Goal: Information Seeking & Learning: Learn about a topic

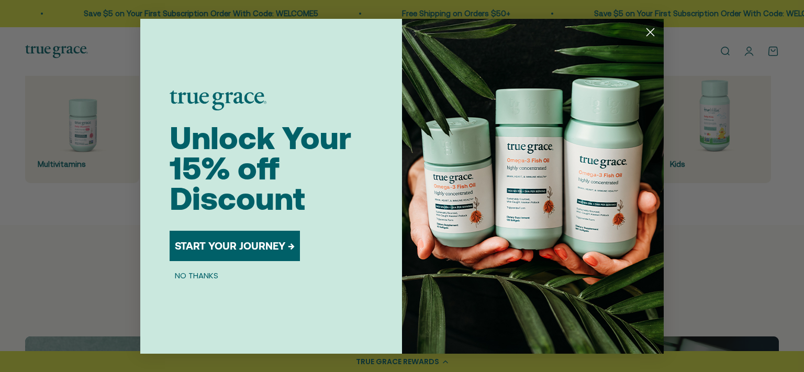
click at [647, 33] on circle "Close dialog" at bounding box center [650, 31] width 17 height 17
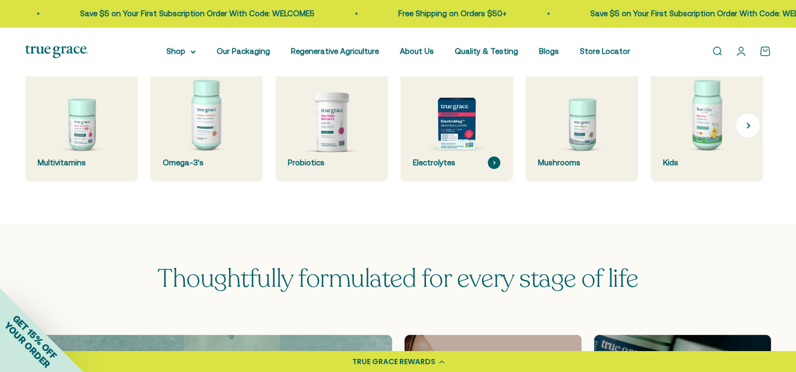
click at [454, 137] on img at bounding box center [456, 125] width 119 height 119
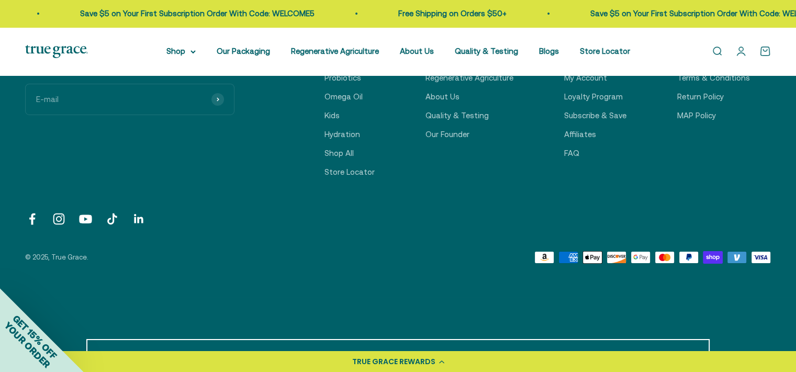
scroll to position [3611, 0]
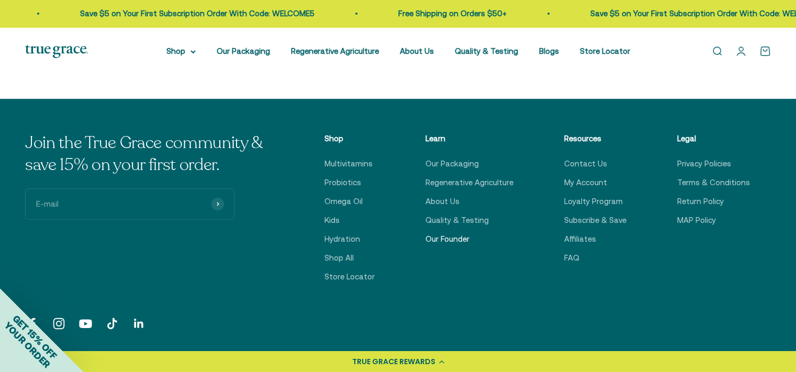
click at [459, 242] on link "Our Founder" at bounding box center [447, 239] width 44 height 13
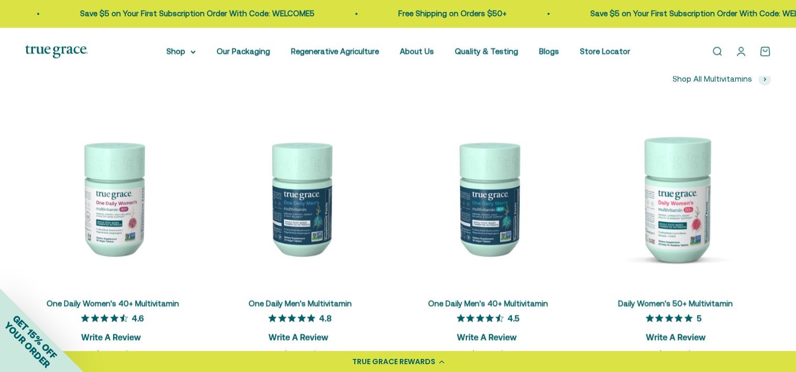
scroll to position [1570, 0]
click at [363, 48] on link "Regenerative Agriculture" at bounding box center [335, 51] width 88 height 9
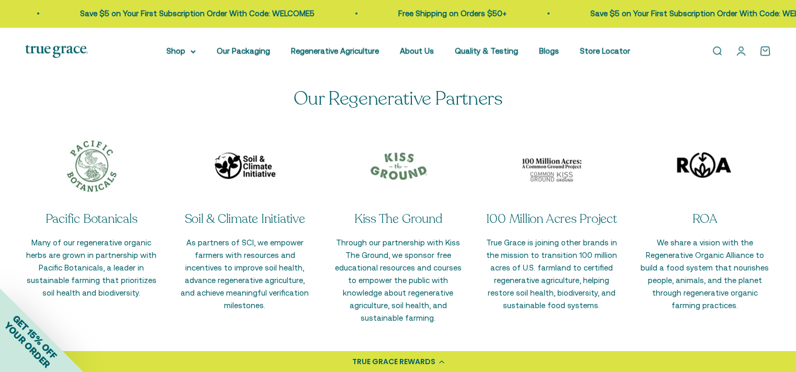
scroll to position [2512, 0]
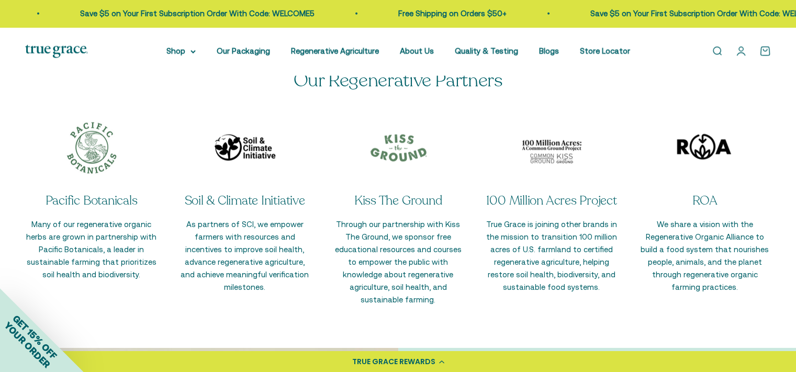
click at [489, 56] on li "Quality & Testing" at bounding box center [486, 51] width 63 height 13
click at [492, 47] on link "Quality & Testing" at bounding box center [486, 51] width 63 height 9
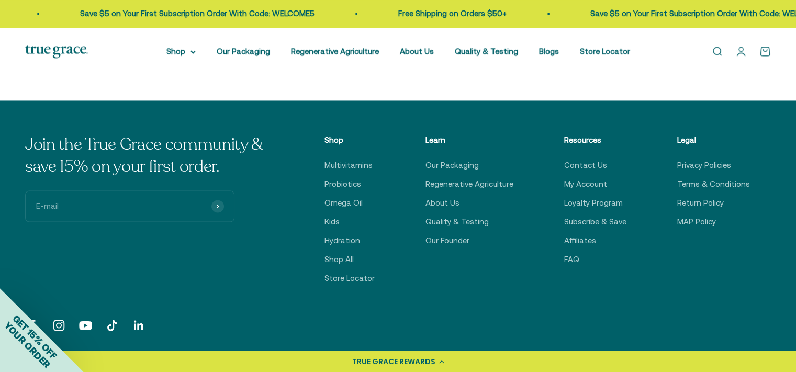
scroll to position [1727, 0]
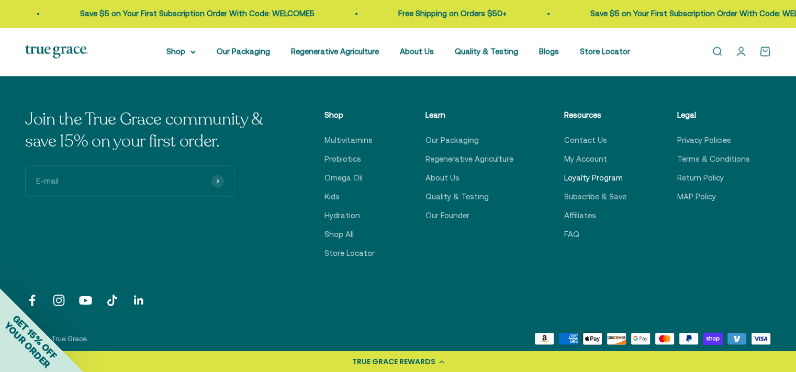
click at [591, 177] on link "Loyalty Program" at bounding box center [593, 178] width 59 height 13
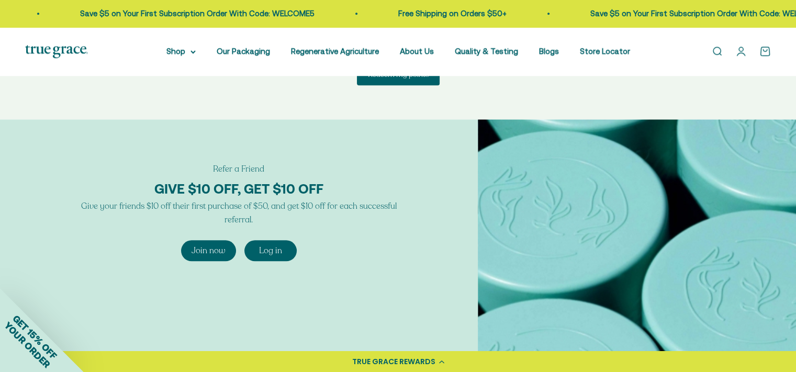
scroll to position [1047, 0]
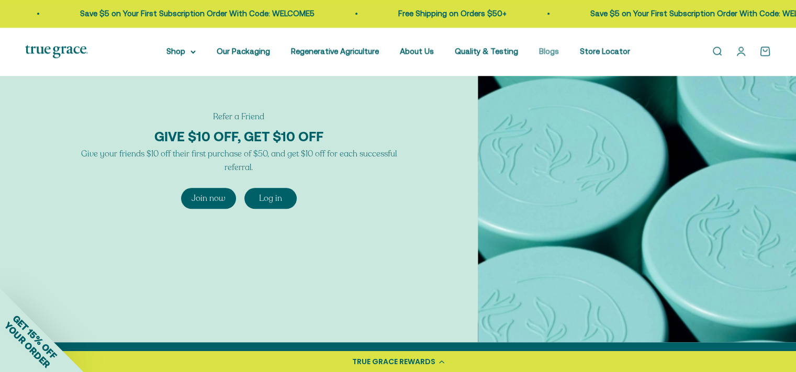
click at [543, 48] on link "Blogs" at bounding box center [549, 51] width 20 height 9
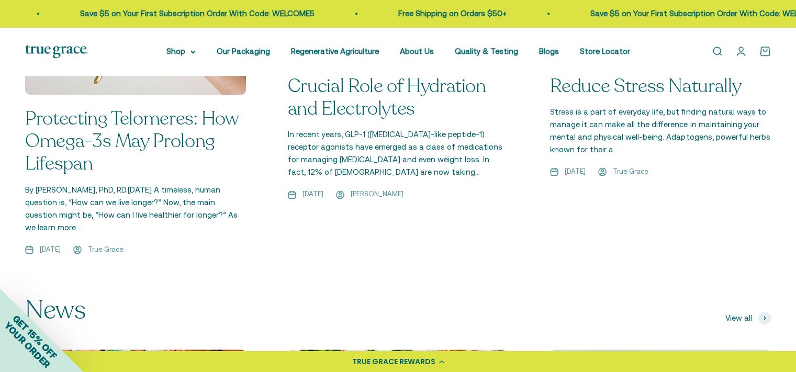
scroll to position [890, 0]
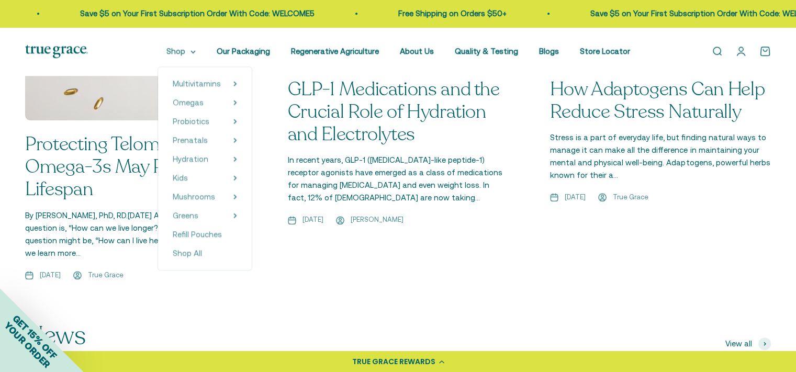
click at [196, 56] on summary "Shop" at bounding box center [180, 51] width 29 height 13
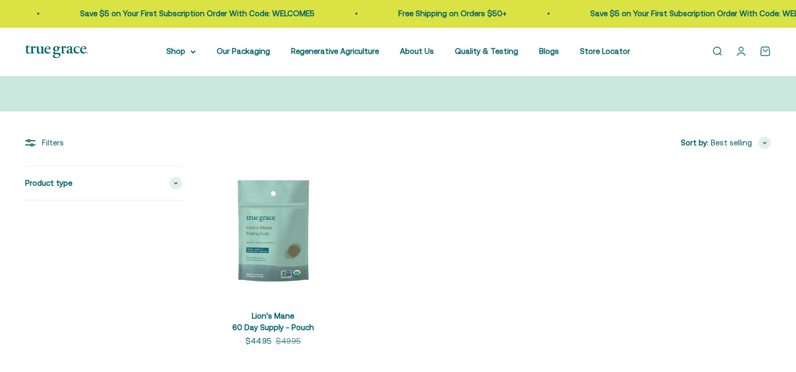
scroll to position [157, 0]
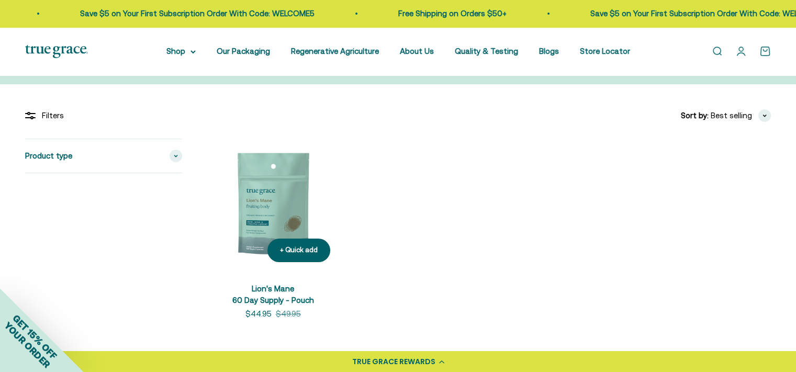
click at [255, 216] on img at bounding box center [272, 204] width 131 height 131
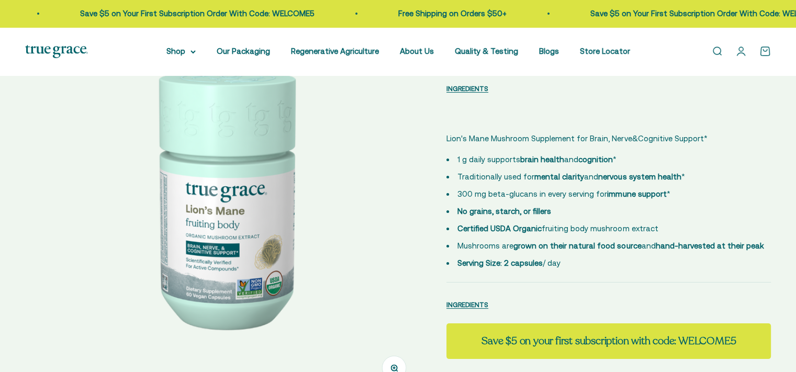
scroll to position [105, 0]
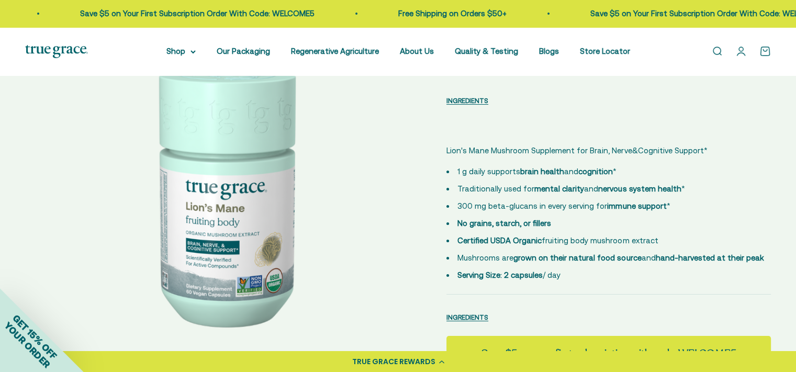
select select "3"
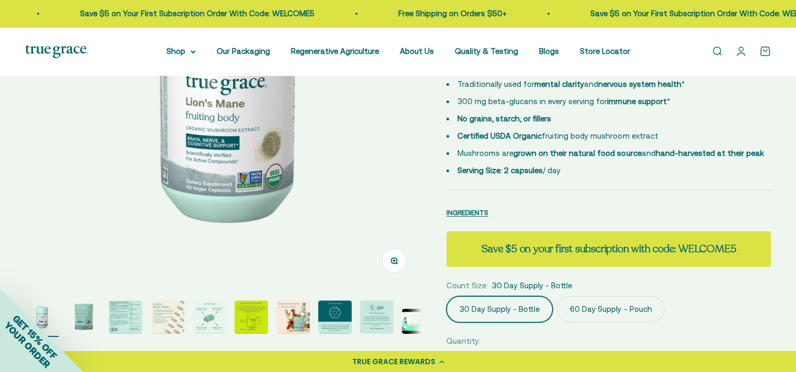
scroll to position [314, 0]
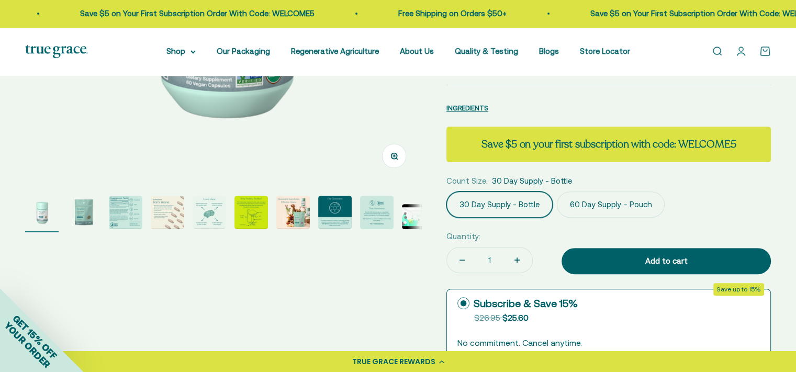
click at [207, 223] on img "Go to item 5" at bounding box center [209, 212] width 33 height 33
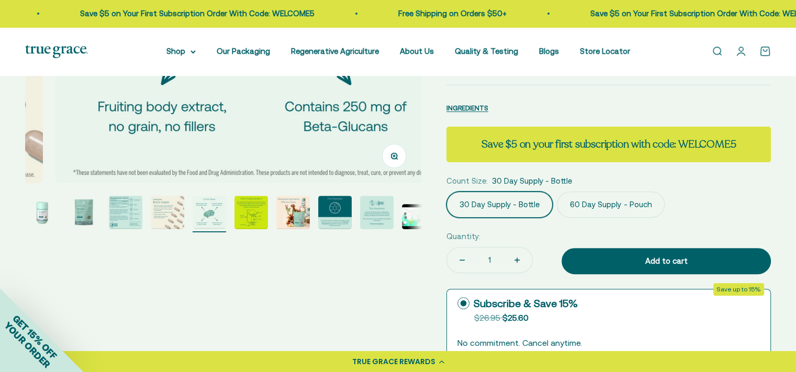
click at [251, 219] on img "Go to item 6" at bounding box center [250, 212] width 33 height 33
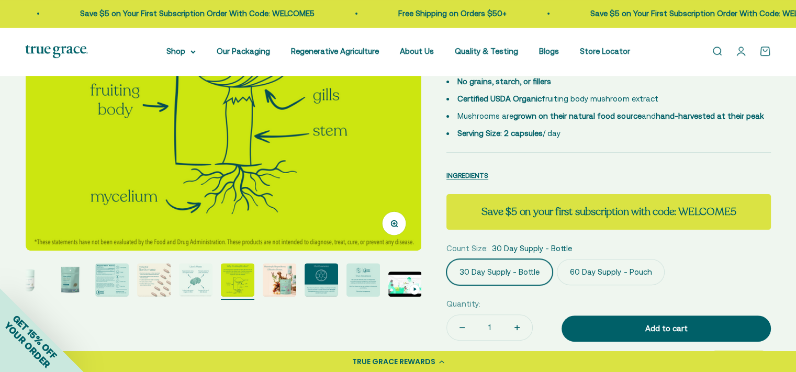
scroll to position [262, 0]
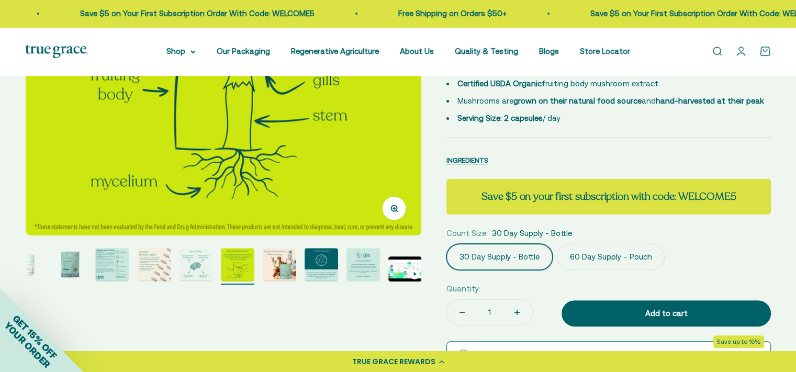
click at [264, 259] on img "Go to item 7" at bounding box center [279, 264] width 33 height 33
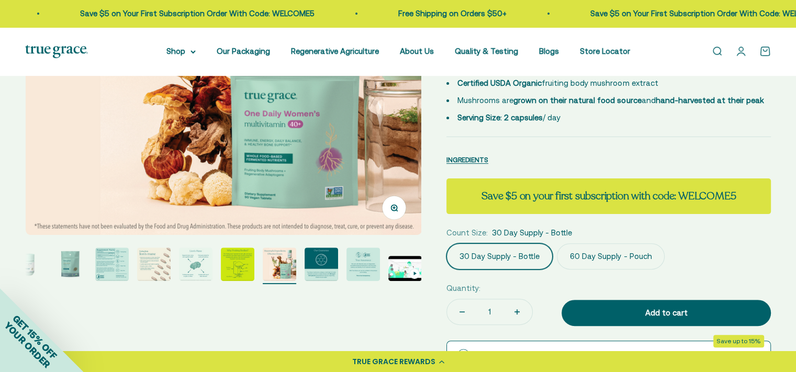
scroll to position [314, 0]
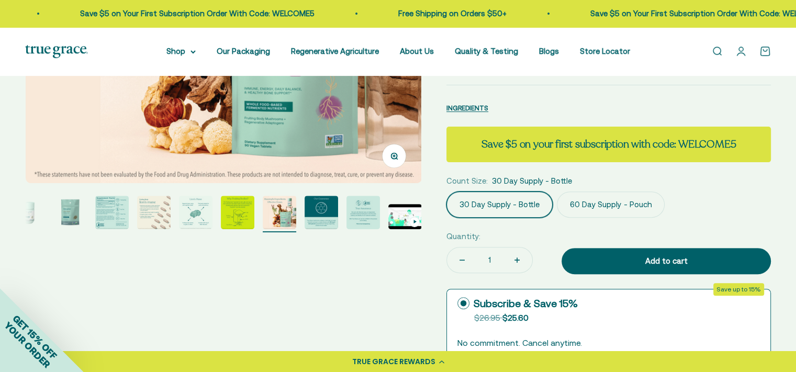
click at [406, 223] on img "Go to item 10" at bounding box center [404, 216] width 33 height 25
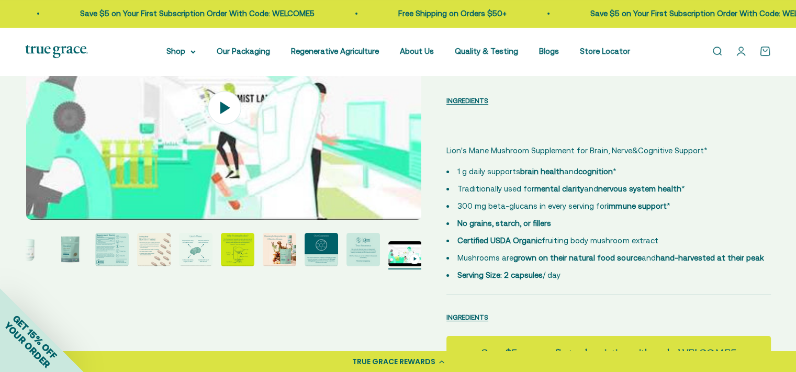
scroll to position [0, 0]
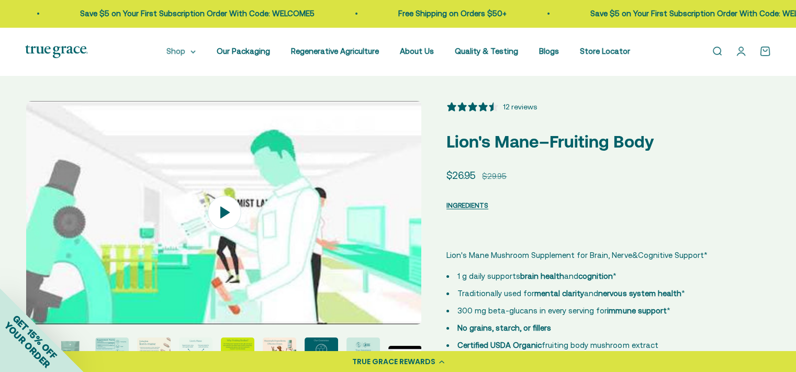
click at [205, 49] on nav "Shop Multivitamins Women's Multivitamin Women's 40+ Multivitamin Men's Multivit…" at bounding box center [398, 51] width 464 height 13
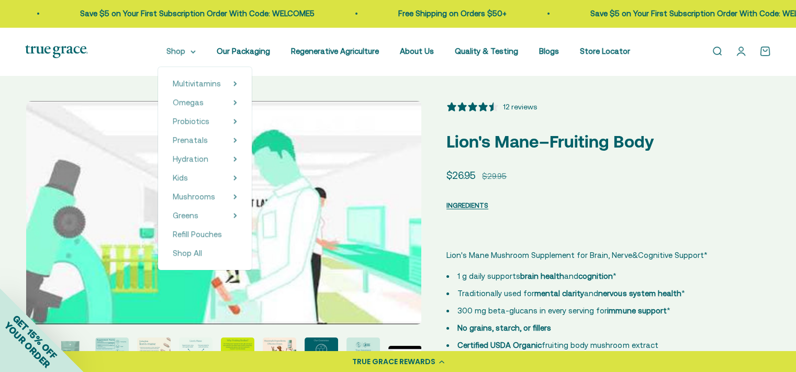
click at [196, 52] on summary "Shop" at bounding box center [180, 51] width 29 height 13
